Goal: Navigation & Orientation: Find specific page/section

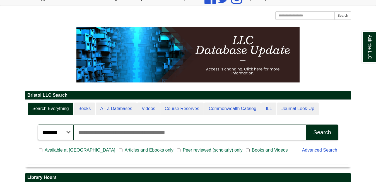
scroll to position [48, 0]
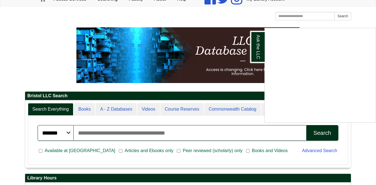
click at [358, 18] on div "Ask the LLC" at bounding box center [188, 92] width 376 height 185
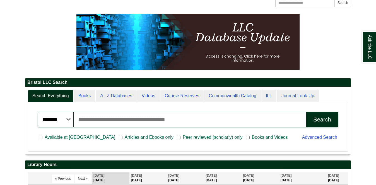
scroll to position [62, 0]
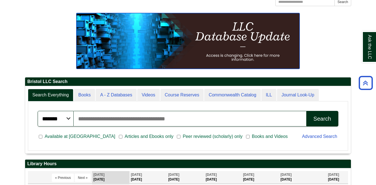
click at [234, 38] on img at bounding box center [187, 41] width 223 height 56
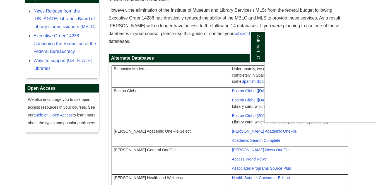
scroll to position [109, 0]
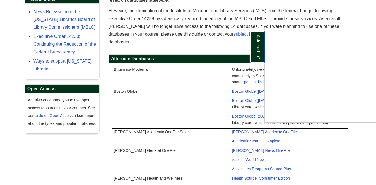
click at [254, 53] on link "Ask the LLC" at bounding box center [257, 47] width 14 height 32
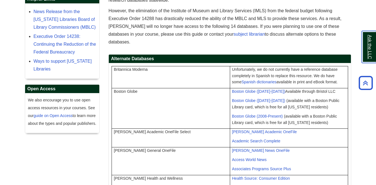
scroll to position [0, 0]
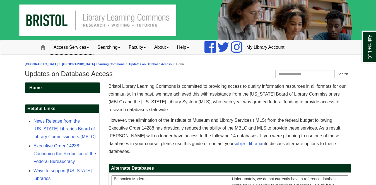
click at [81, 48] on link "Access Services" at bounding box center [71, 47] width 44 height 14
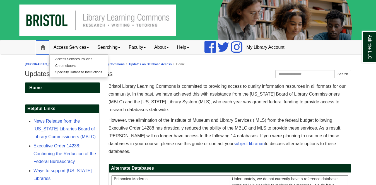
click at [41, 50] on link "Home" at bounding box center [42, 47] width 13 height 14
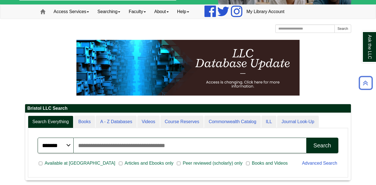
scroll to position [33, 0]
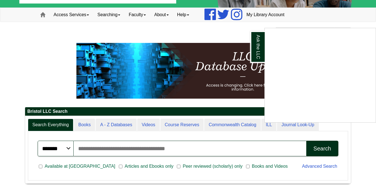
click at [151, 36] on div "Ask the LLC" at bounding box center [188, 92] width 376 height 185
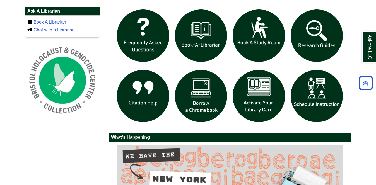
scroll to position [384, 0]
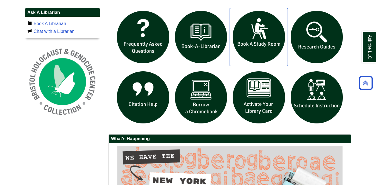
click at [258, 28] on img "slideshow" at bounding box center [259, 37] width 58 height 58
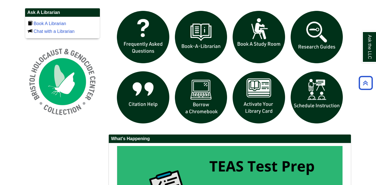
click at [276, 130] on div at bounding box center [229, 71] width 242 height 126
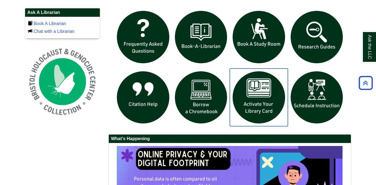
click at [254, 101] on img "slideshow" at bounding box center [259, 98] width 58 height 58
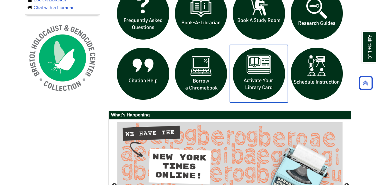
scroll to position [408, 0]
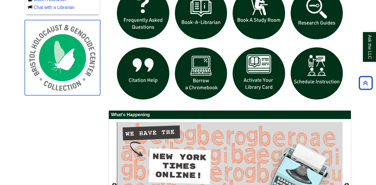
click at [26, 68] on img at bounding box center [62, 57] width 75 height 75
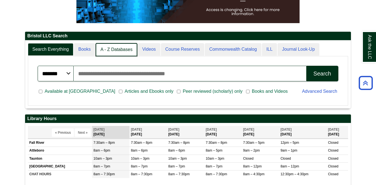
scroll to position [3, 3]
click at [112, 48] on link "A - Z Databases" at bounding box center [117, 49] width 42 height 13
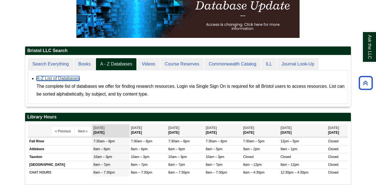
click at [61, 79] on link "A-Z List of Databases" at bounding box center [57, 78] width 43 height 5
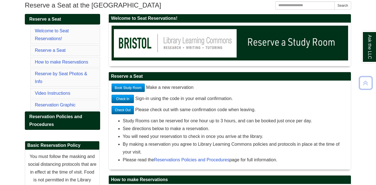
scroll to position [69, 0]
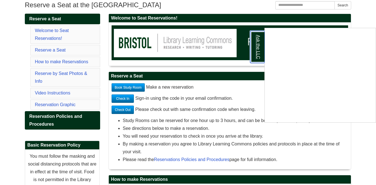
click at [255, 45] on link "Ask the LLC" at bounding box center [257, 47] width 14 height 32
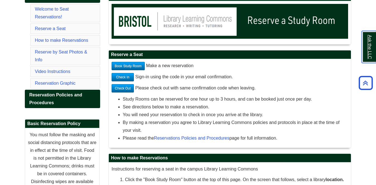
scroll to position [96, 0]
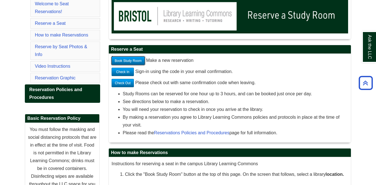
click at [135, 59] on link "Book Study Room" at bounding box center [127, 61] width 33 height 8
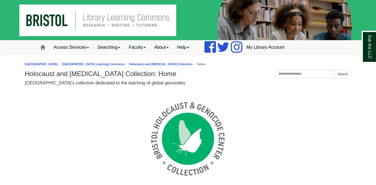
scroll to position [21, 326]
